Goal: Information Seeking & Learning: Learn about a topic

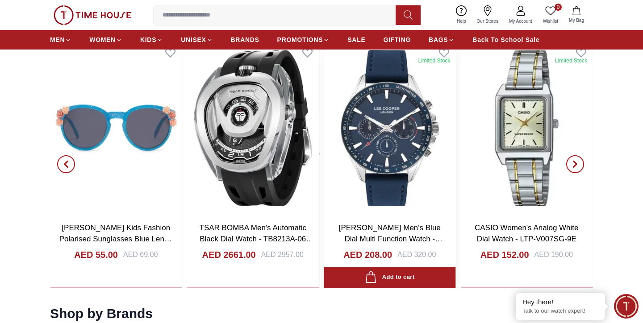
scroll to position [959, 0]
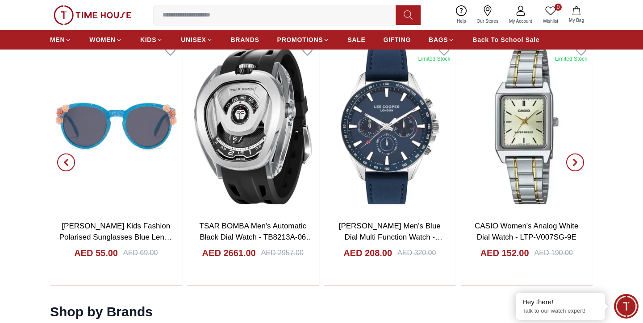
click at [576, 166] on icon "button" at bounding box center [574, 162] width 7 height 7
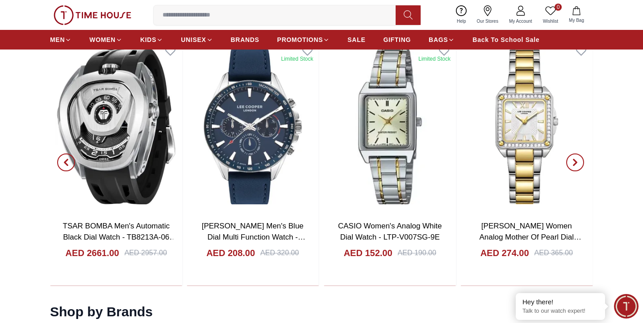
click at [576, 166] on icon "button" at bounding box center [574, 162] width 7 height 7
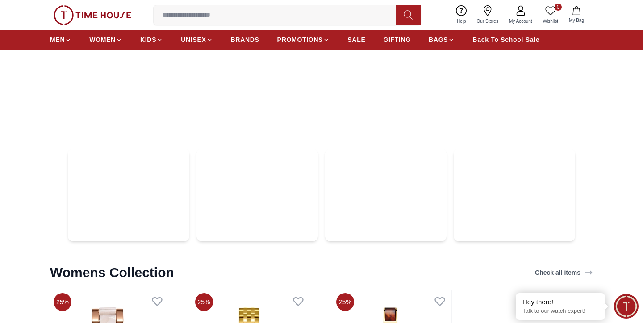
scroll to position [2570, 0]
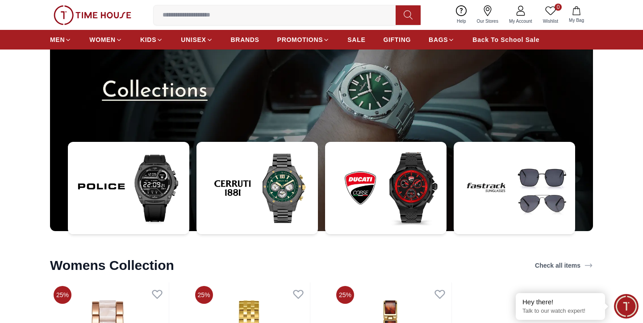
click at [395, 187] on img at bounding box center [385, 188] width 121 height 92
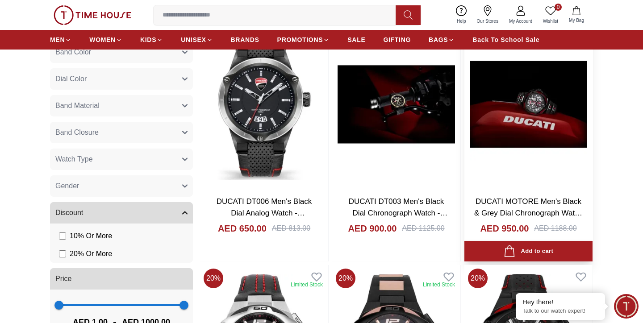
scroll to position [424, 0]
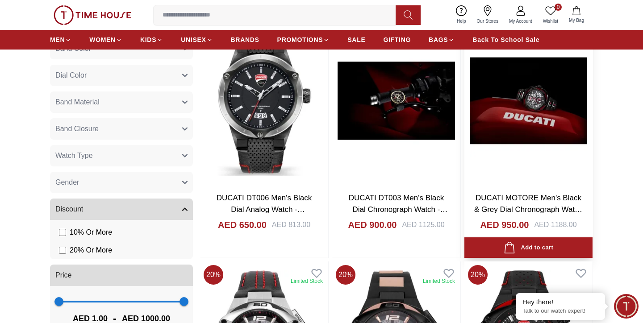
click at [516, 204] on h3 "DUCATI MOTORE Men's Black & Grey Dial Chronograph Watch - DTWGO0000308" at bounding box center [528, 203] width 110 height 23
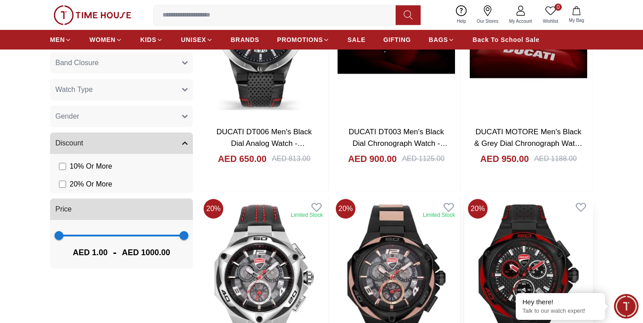
scroll to position [491, 0]
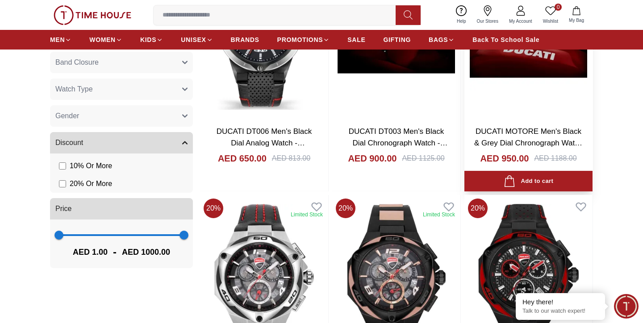
click at [526, 126] on h3 "DUCATI MOTORE Men's Black & Grey Dial Chronograph Watch - DTWGO0000308" at bounding box center [528, 137] width 110 height 23
click at [525, 130] on link "DUCATI MOTORE Men's Black & Grey Dial Chronograph Watch - DTWGO0000308" at bounding box center [528, 142] width 108 height 31
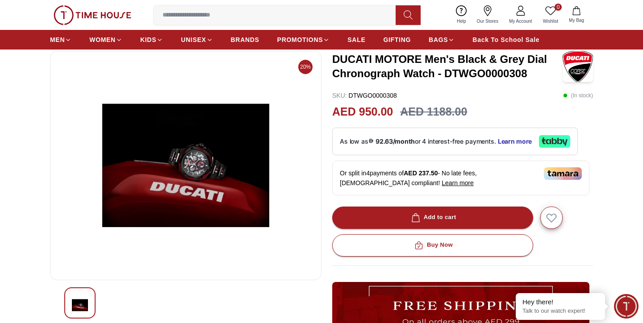
scroll to position [30, 0]
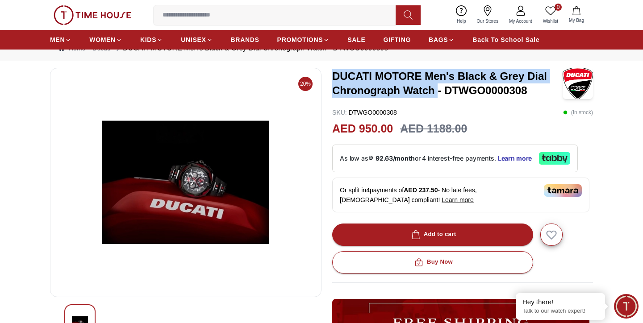
drag, startPoint x: 331, startPoint y: 74, endPoint x: 437, endPoint y: 85, distance: 106.4
click at [437, 85] on div "20% DUCATI MOTORE Men's Black & Grey Dial Chronograph Watch - DTWGO0000308 SKU …" at bounding box center [321, 277] width 543 height 419
copy h3 "DUCATI MOTORE Men's Black & Grey Dial Chronograph Watch"
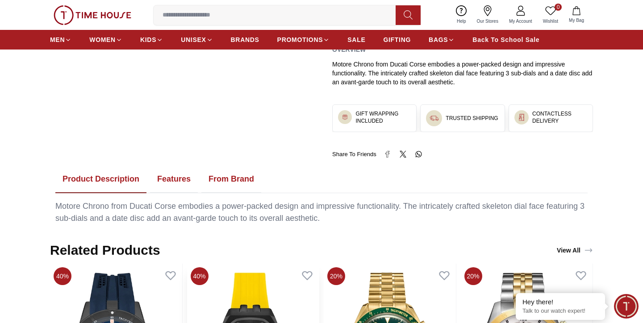
scroll to position [356, 0]
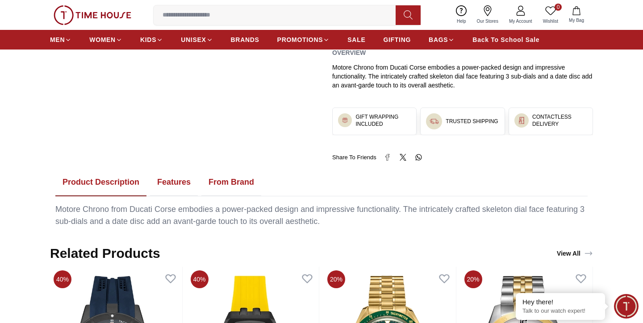
click at [232, 179] on button "From Brand" at bounding box center [231, 183] width 60 height 28
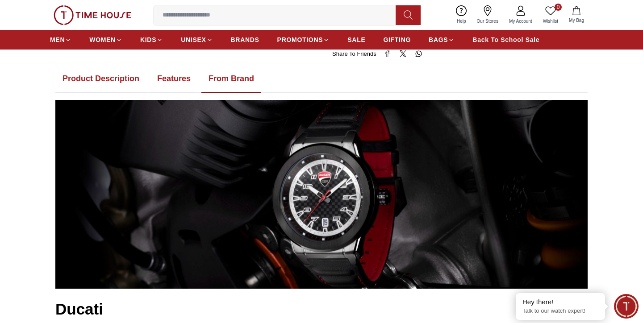
scroll to position [460, 0]
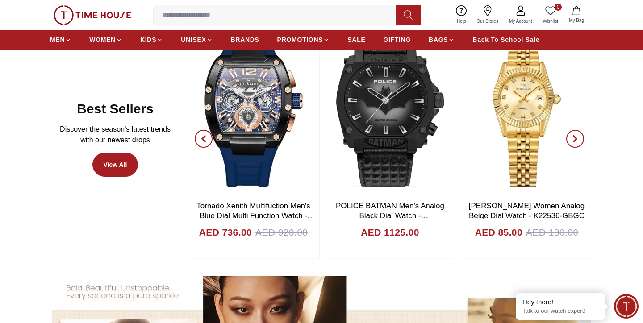
scroll to position [485, 0]
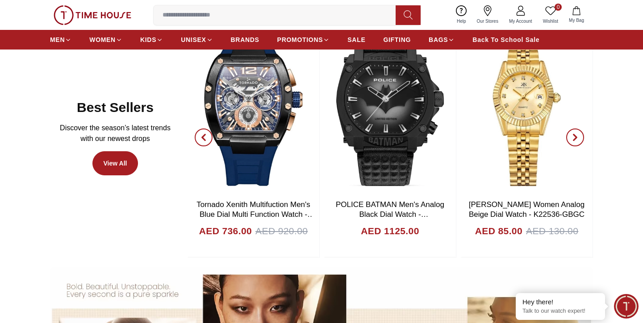
click at [578, 133] on span "button" at bounding box center [575, 138] width 18 height 18
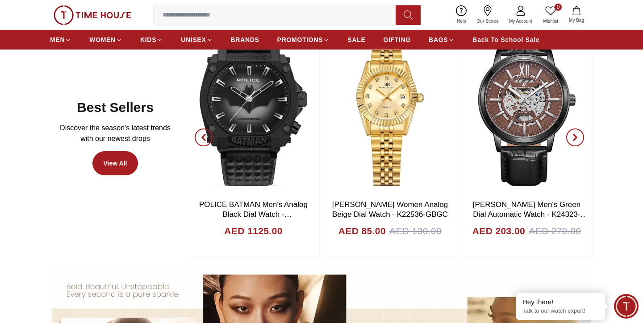
click at [577, 135] on icon "button" at bounding box center [574, 137] width 7 height 7
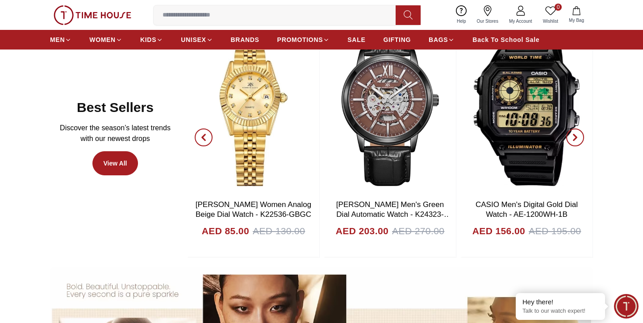
click at [577, 135] on icon "button" at bounding box center [574, 137] width 7 height 7
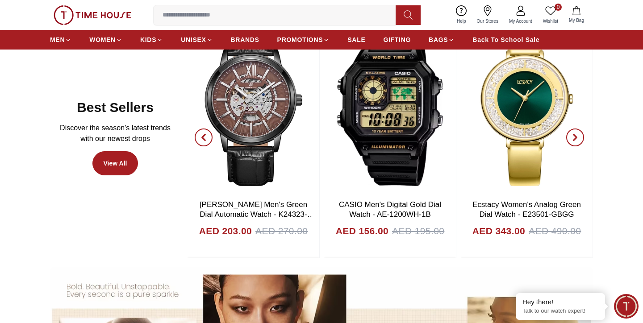
click at [577, 135] on icon "button" at bounding box center [574, 137] width 7 height 7
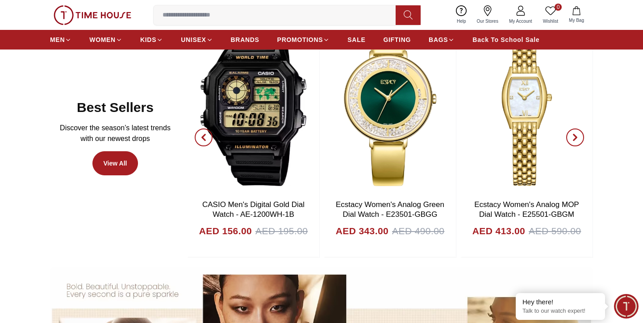
click at [577, 135] on icon "button" at bounding box center [574, 137] width 7 height 7
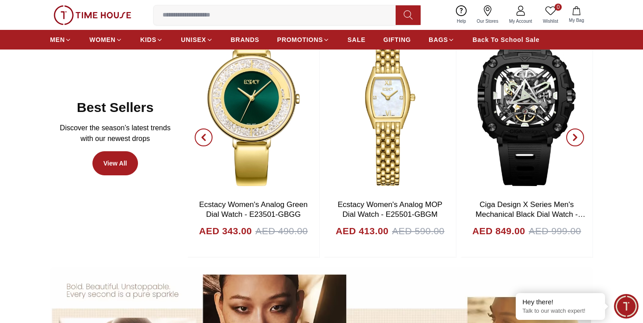
click at [577, 135] on icon "button" at bounding box center [574, 137] width 7 height 7
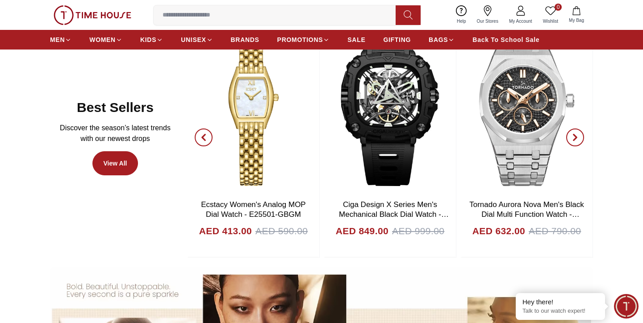
click at [577, 135] on icon "button" at bounding box center [574, 137] width 7 height 7
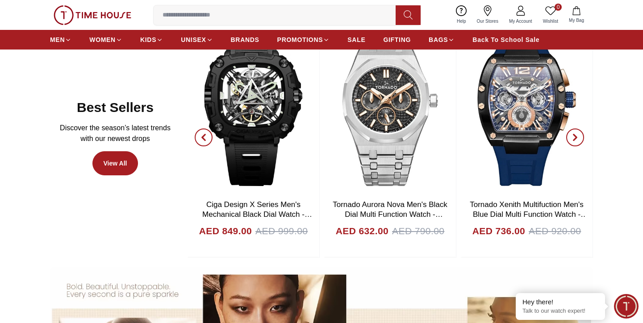
click at [577, 135] on icon "button" at bounding box center [574, 137] width 7 height 7
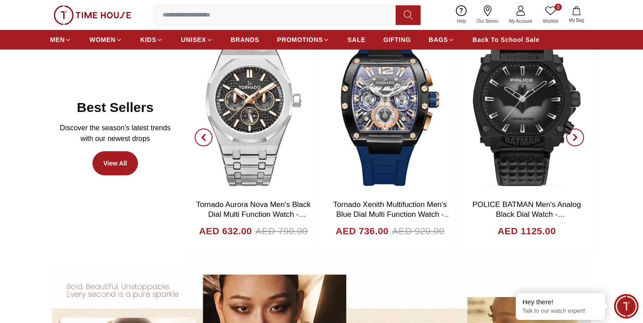
click at [577, 135] on icon "button" at bounding box center [574, 137] width 7 height 7
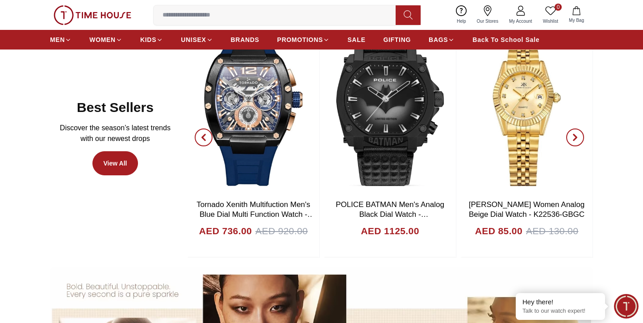
click at [577, 135] on icon "button" at bounding box center [574, 137] width 7 height 7
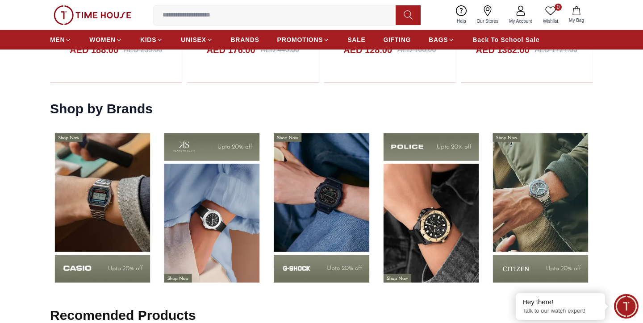
scroll to position [1191, 0]
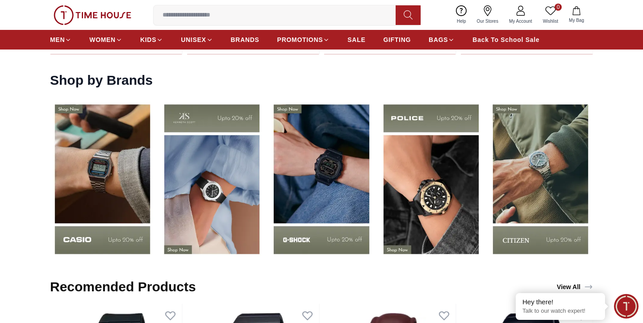
click at [304, 199] on img at bounding box center [321, 179] width 105 height 164
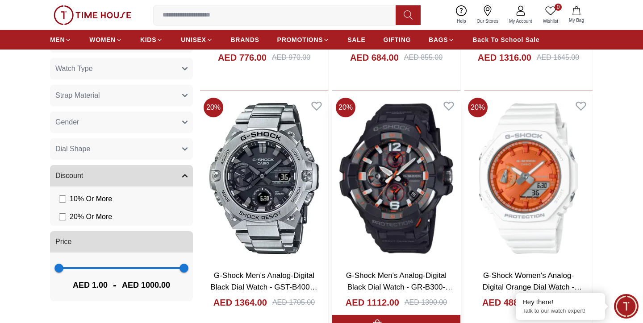
scroll to position [602, 0]
